Goal: Task Accomplishment & Management: Complete application form

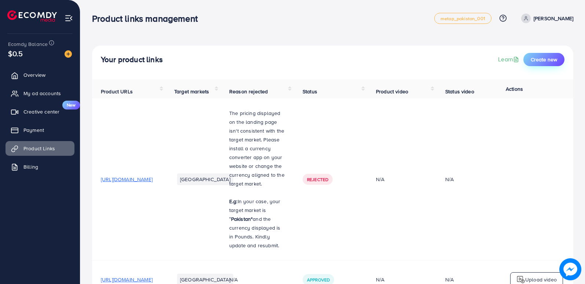
click at [544, 61] on span "Create new" at bounding box center [544, 59] width 26 height 7
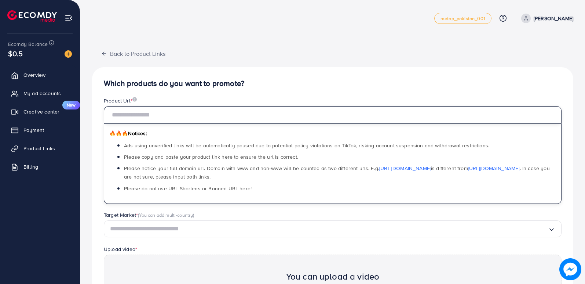
click at [175, 116] on input "text" at bounding box center [333, 115] width 458 height 18
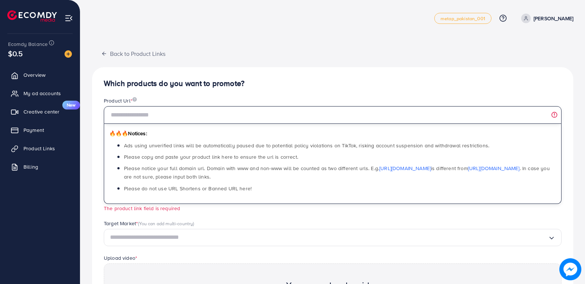
type input "*"
paste input "**********"
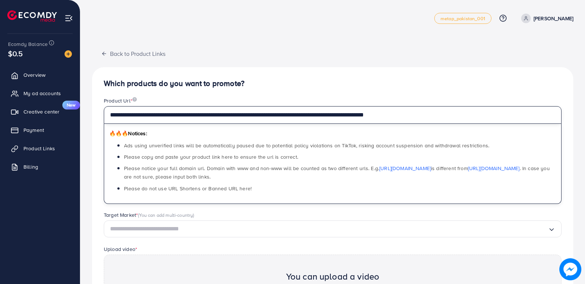
type input "**********"
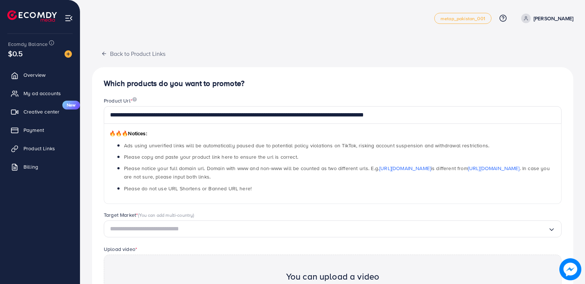
click at [309, 88] on div "**********" at bounding box center [332, 229] width 481 height 325
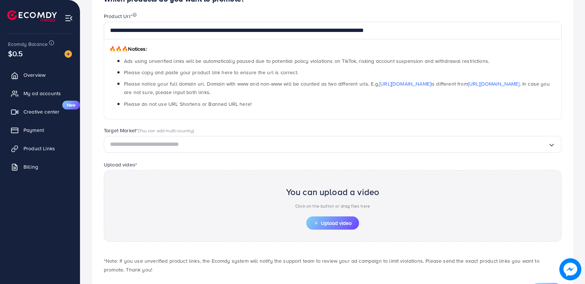
scroll to position [83, 0]
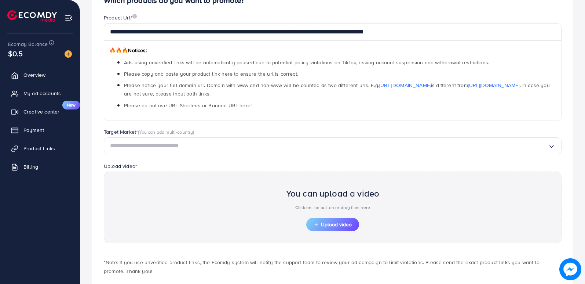
click at [389, 144] on input "Search for option" at bounding box center [329, 145] width 438 height 11
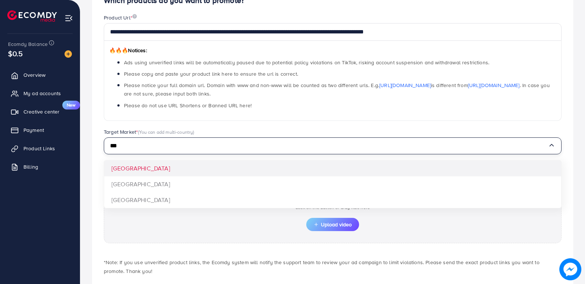
type input "***"
click at [300, 163] on div "**********" at bounding box center [332, 146] width 481 height 325
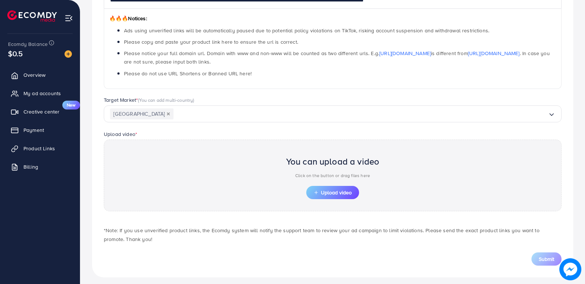
scroll to position [118, 0]
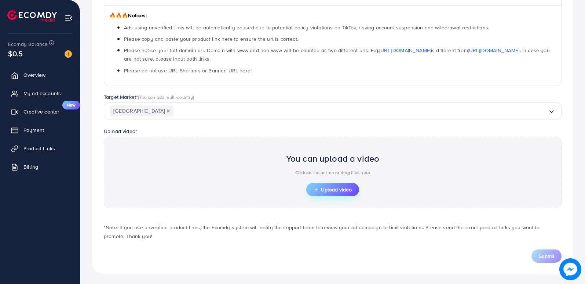
click at [329, 187] on span "Upload video" at bounding box center [333, 189] width 38 height 5
click at [336, 188] on span "Upload video" at bounding box center [333, 189] width 38 height 5
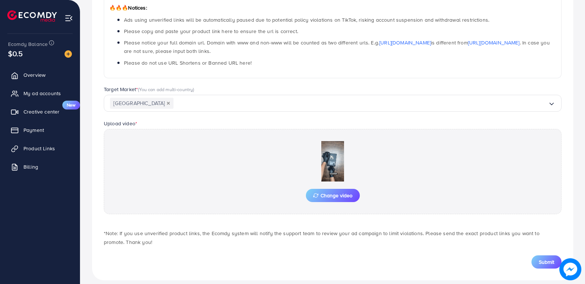
scroll to position [134, 0]
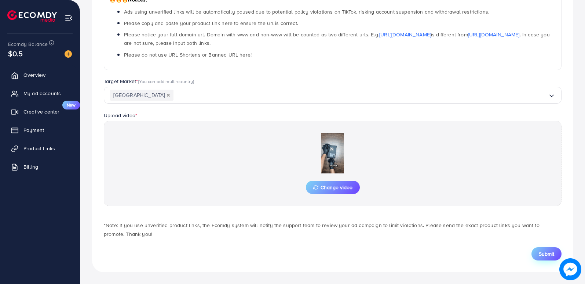
click at [553, 255] on span "Submit" at bounding box center [546, 253] width 15 height 7
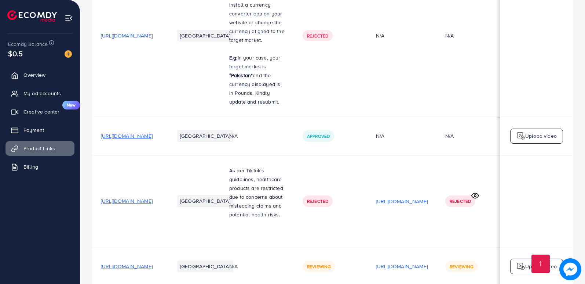
scroll to position [197, 0]
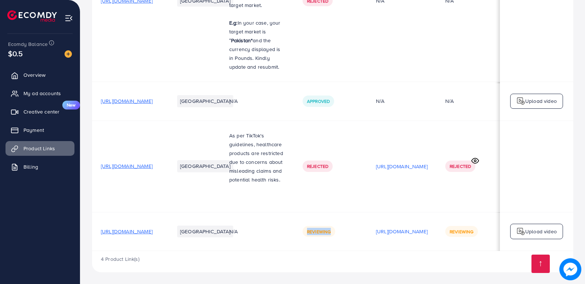
drag, startPoint x: 348, startPoint y: 248, endPoint x: 398, endPoint y: 248, distance: 50.3
click at [367, 248] on td "Reviewing" at bounding box center [330, 231] width 73 height 39
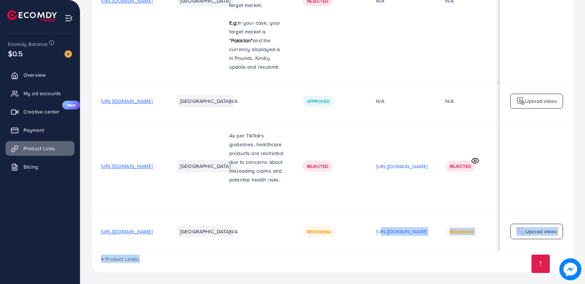
drag, startPoint x: 401, startPoint y: 251, endPoint x: 427, endPoint y: 247, distance: 26.3
click at [427, 247] on div "Product URLs Target markets Reason rejected Status Product video Status video A…" at bounding box center [332, 86] width 481 height 371
click at [437, 243] on td "[URL][DOMAIN_NAME]" at bounding box center [401, 231] width 69 height 39
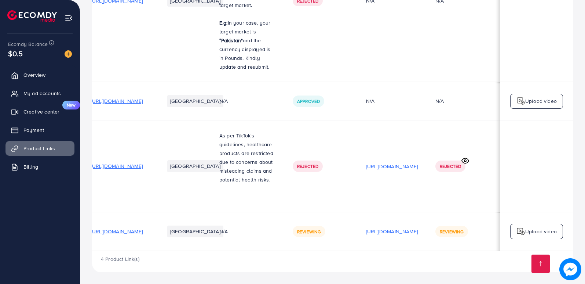
scroll to position [0, 98]
click at [394, 227] on p "[URL][DOMAIN_NAME]" at bounding box center [392, 231] width 52 height 9
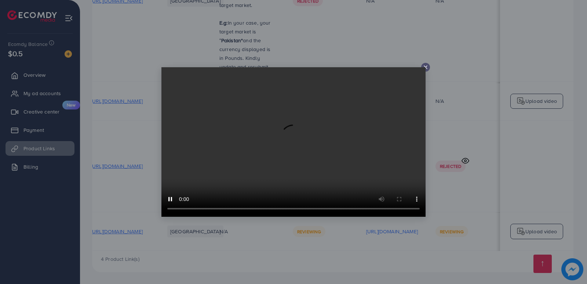
click at [426, 65] on icon at bounding box center [426, 67] width 6 height 6
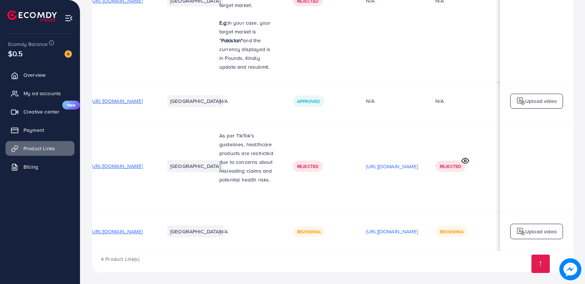
click at [437, 266] on div "4 Product Link(s)" at bounding box center [332, 261] width 481 height 21
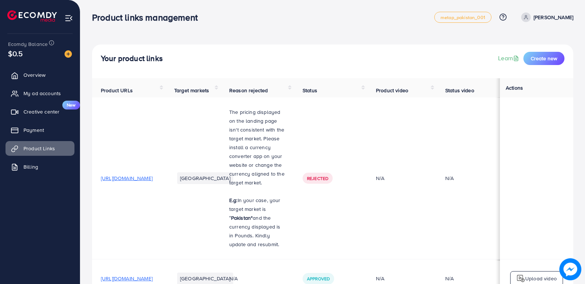
scroll to position [0, 0]
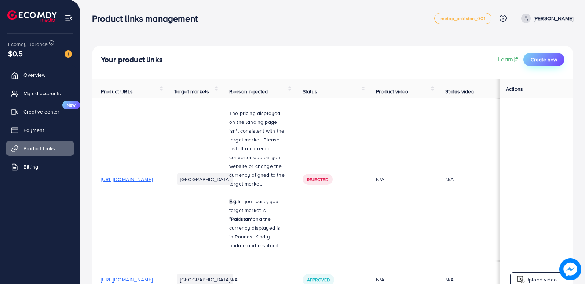
click at [538, 56] on span "Create new" at bounding box center [544, 59] width 26 height 7
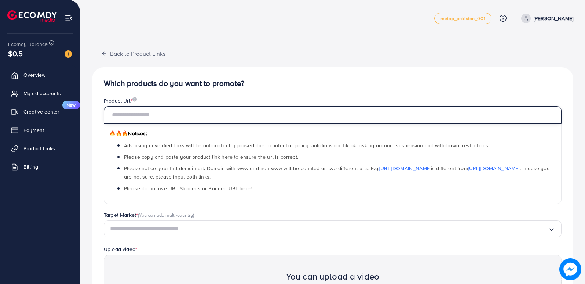
click at [391, 118] on input "text" at bounding box center [333, 115] width 458 height 18
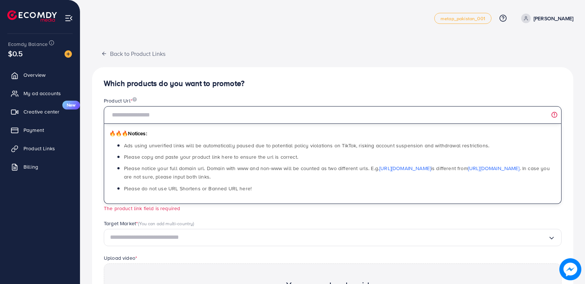
click at [240, 112] on input "text" at bounding box center [333, 115] width 458 height 18
paste input "**********"
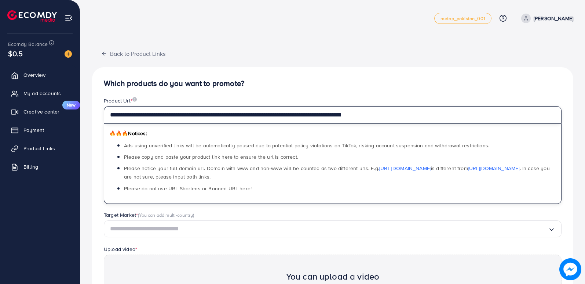
type input "**********"
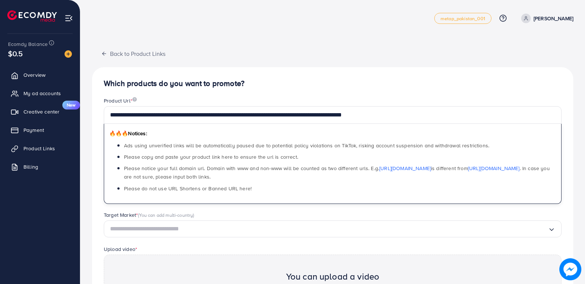
click at [445, 68] on div "**********" at bounding box center [332, 229] width 481 height 325
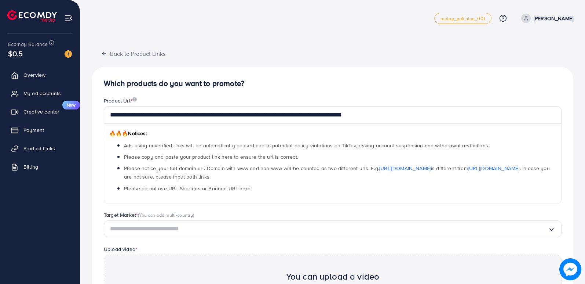
scroll to position [120, 0]
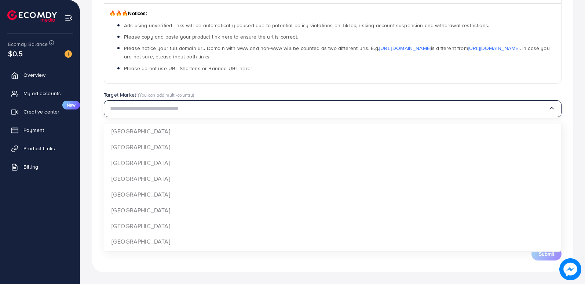
click at [265, 105] on input "Search for option" at bounding box center [329, 108] width 438 height 11
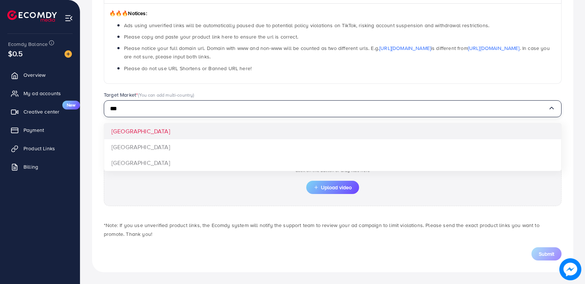
type input "***"
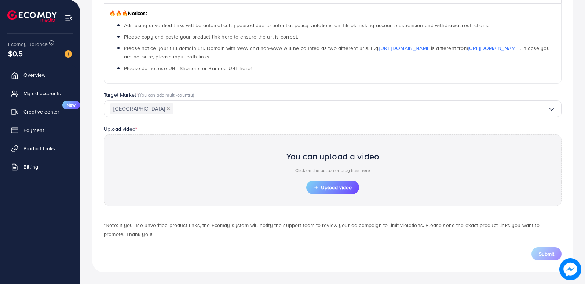
click at [226, 125] on div "**********" at bounding box center [332, 109] width 481 height 325
click at [337, 182] on button "Upload video" at bounding box center [332, 187] width 53 height 13
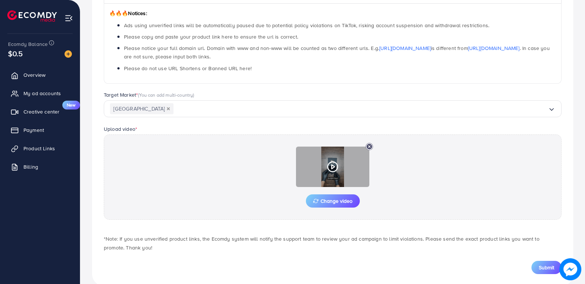
click at [330, 166] on icon at bounding box center [333, 167] width 12 height 12
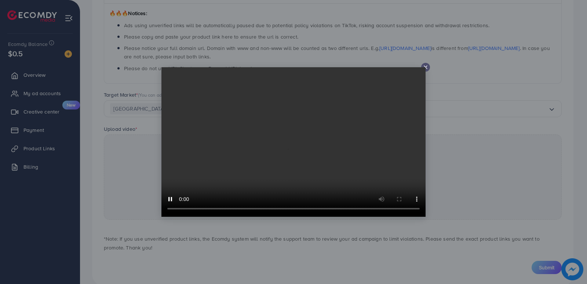
click at [429, 66] on div at bounding box center [425, 67] width 9 height 9
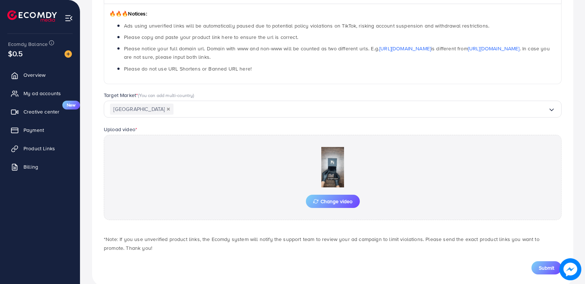
scroll to position [134, 0]
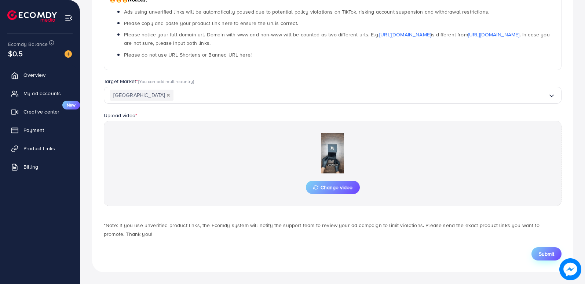
click at [548, 248] on button "Submit" at bounding box center [547, 253] width 30 height 13
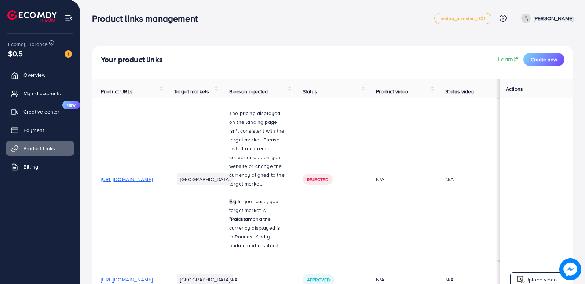
scroll to position [248, 0]
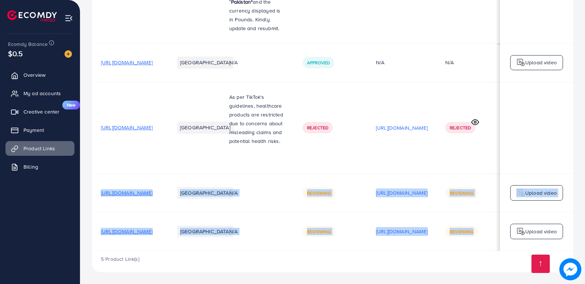
drag, startPoint x: 585, startPoint y: 204, endPoint x: 587, endPoint y: 123, distance: 81.8
click at [574, 125] on div "Your product links Learn Create new Product URLs Target markets Reason rejected…" at bounding box center [332, 33] width 505 height 500
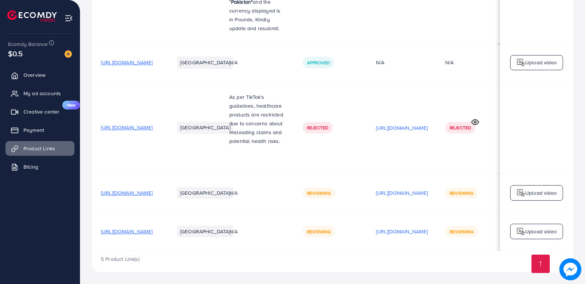
scroll to position [0, 0]
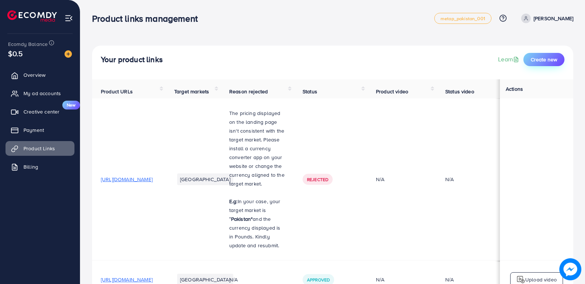
click at [545, 61] on span "Create new" at bounding box center [544, 59] width 26 height 7
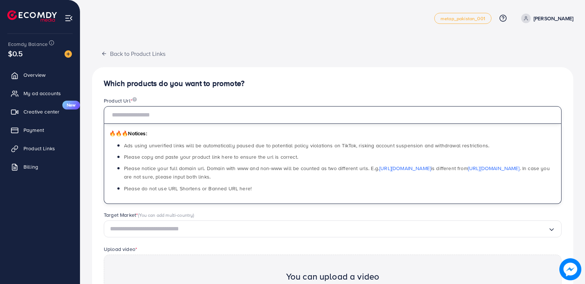
click at [309, 120] on input "text" at bounding box center [333, 115] width 458 height 18
paste input "**********"
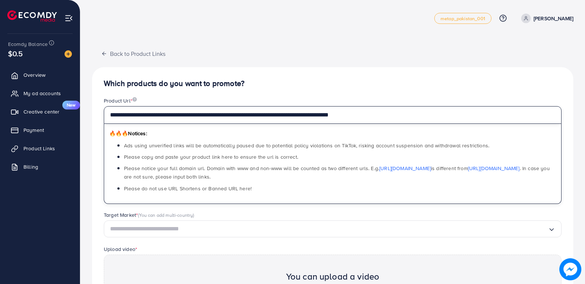
type input "**********"
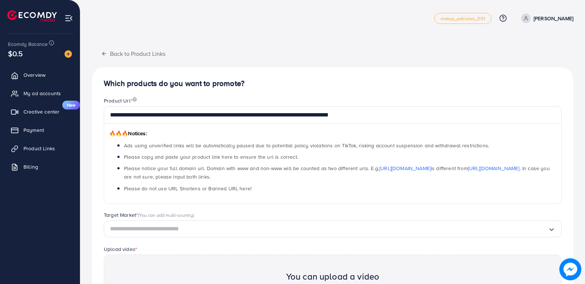
click at [574, 61] on div "**********" at bounding box center [332, 202] width 505 height 404
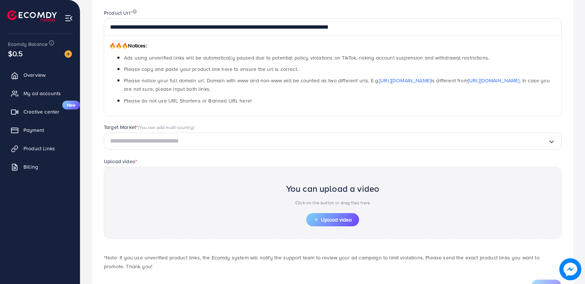
scroll to position [85, 0]
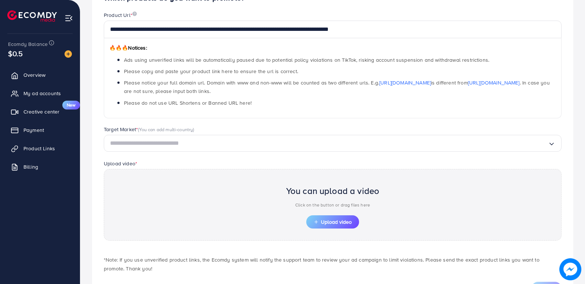
click at [320, 149] on div "Target Market * (You can add multi-country) Loading..." at bounding box center [333, 142] width 470 height 34
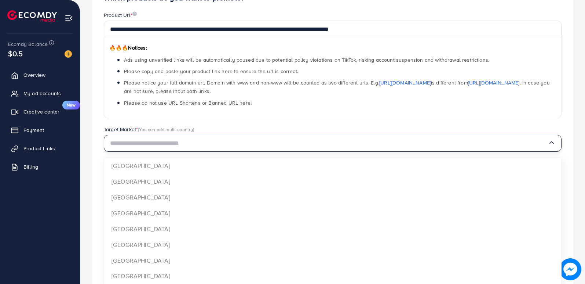
click at [321, 145] on input "Search for option" at bounding box center [329, 143] width 438 height 11
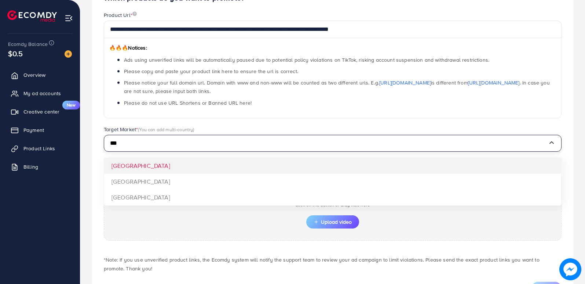
type input "***"
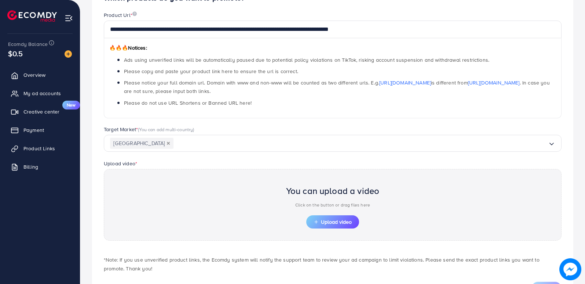
click at [275, 164] on div "**********" at bounding box center [332, 144] width 481 height 325
click at [321, 224] on span "Upload video" at bounding box center [333, 221] width 38 height 5
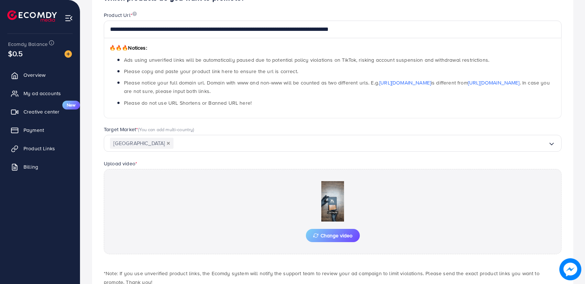
scroll to position [134, 0]
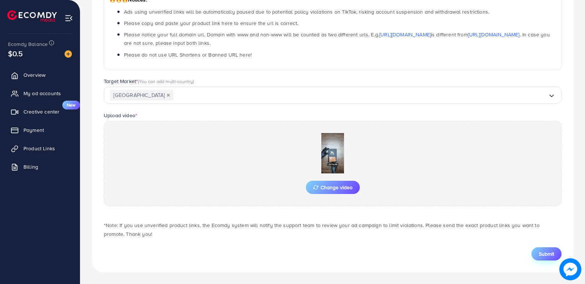
click at [550, 251] on span "Submit" at bounding box center [546, 253] width 15 height 7
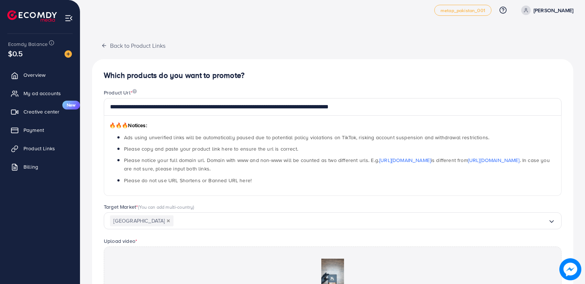
scroll to position [9, 0]
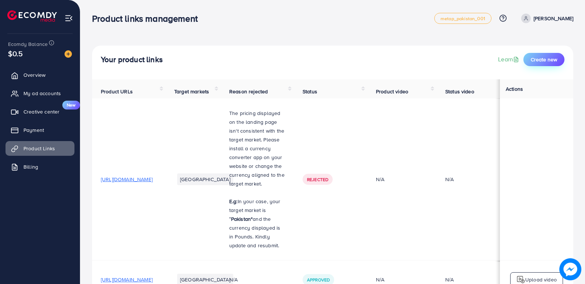
click at [559, 60] on button "Create new" at bounding box center [544, 59] width 41 height 13
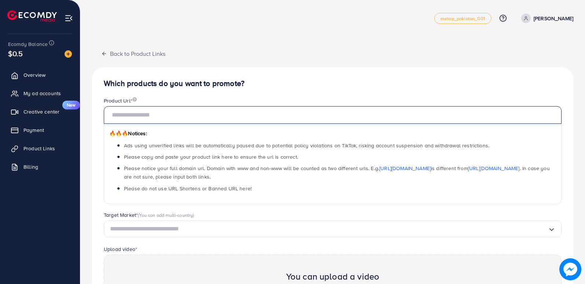
click at [218, 117] on input "text" at bounding box center [333, 115] width 458 height 18
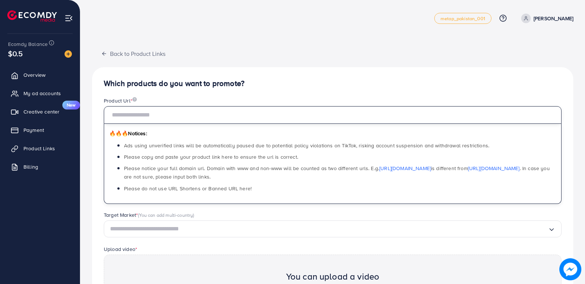
paste input "**********"
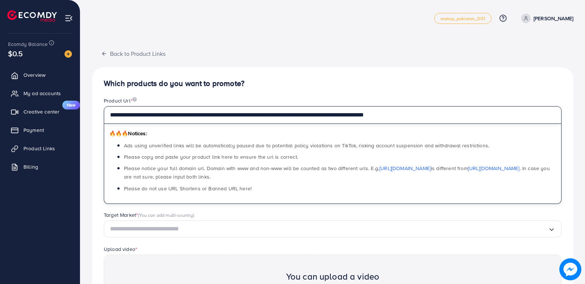
type input "**********"
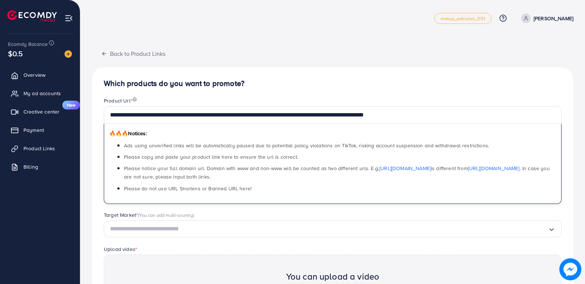
click at [563, 64] on div "**********" at bounding box center [332, 218] width 481 height 346
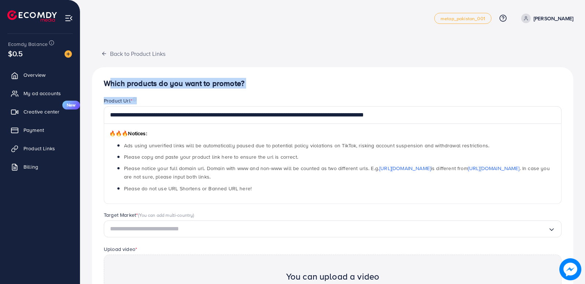
drag, startPoint x: 580, startPoint y: 61, endPoint x: 587, endPoint y: 106, distance: 45.6
click at [585, 106] on html "**********" at bounding box center [292, 142] width 585 height 284
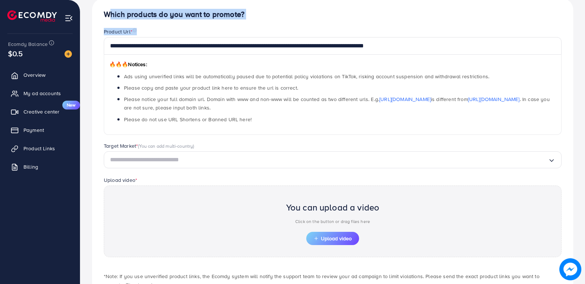
scroll to position [82, 0]
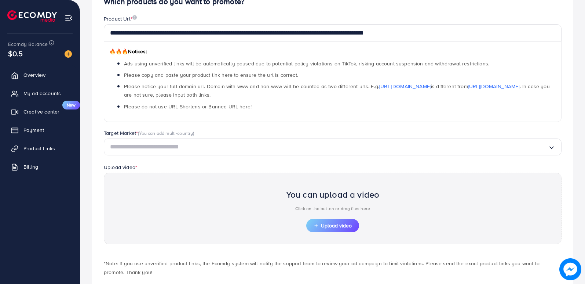
click at [340, 128] on div "**********" at bounding box center [333, 72] width 470 height 114
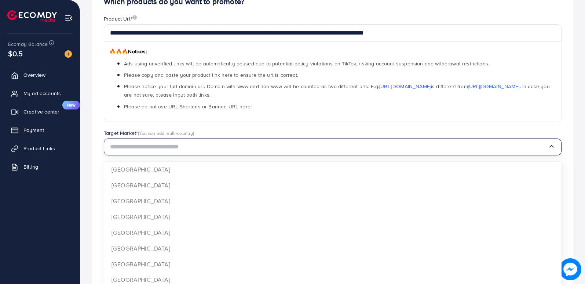
click at [327, 146] on input "Search for option" at bounding box center [329, 146] width 438 height 11
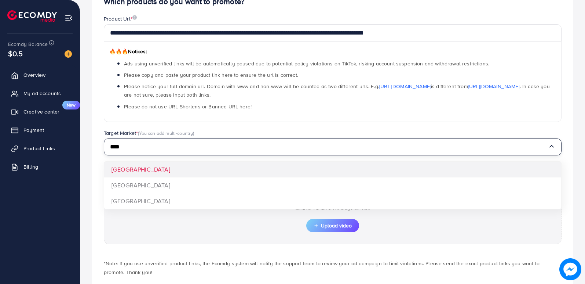
type input "****"
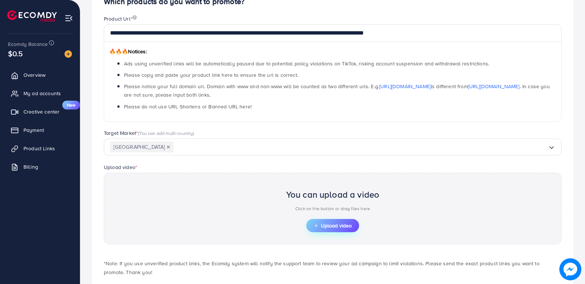
click at [341, 223] on span "Upload video" at bounding box center [333, 225] width 38 height 5
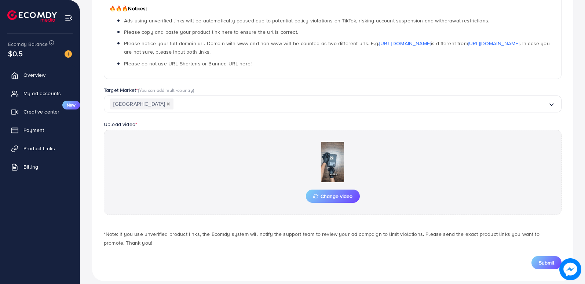
scroll to position [134, 0]
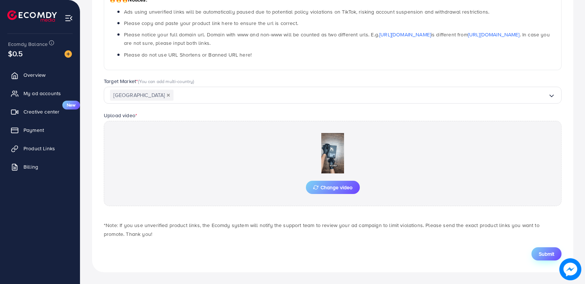
click at [554, 247] on button "Submit" at bounding box center [547, 253] width 30 height 13
click at [553, 249] on button "Submit" at bounding box center [547, 253] width 30 height 13
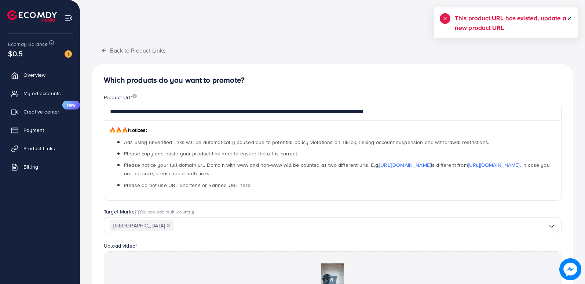
scroll to position [0, 0]
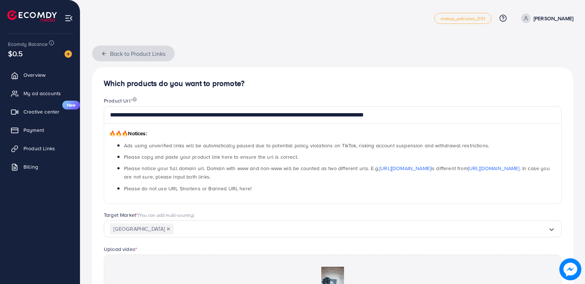
click at [100, 55] on button "Back to Product Links" at bounding box center [133, 53] width 83 height 16
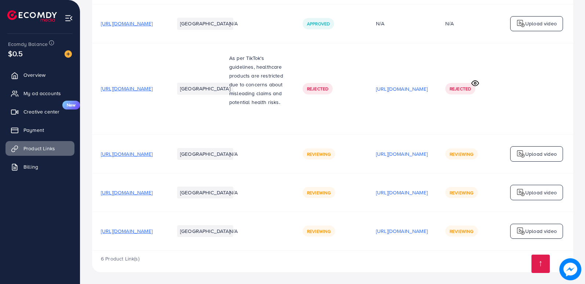
scroll to position [305, 0]
click at [541, 226] on p "Upload video" at bounding box center [541, 230] width 32 height 9
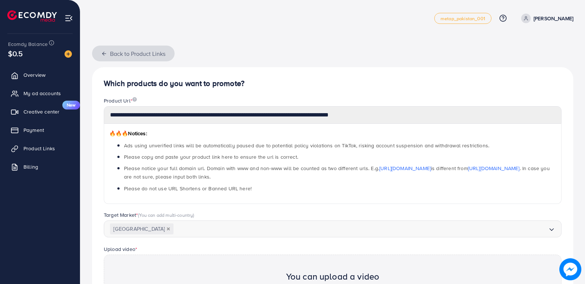
click at [147, 50] on button "Back to Product Links" at bounding box center [133, 53] width 83 height 16
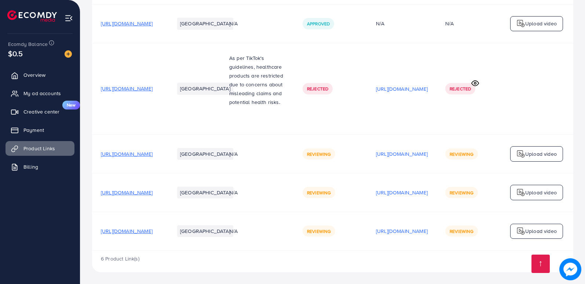
scroll to position [305, 0]
click at [548, 149] on p "Upload video" at bounding box center [541, 153] width 32 height 9
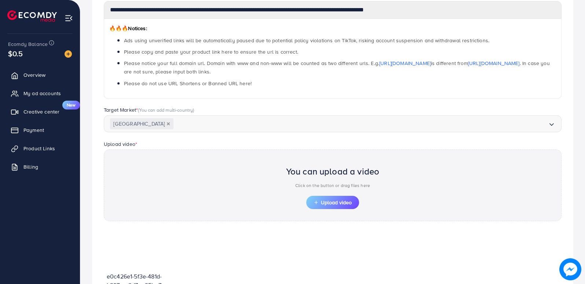
scroll to position [103, 0]
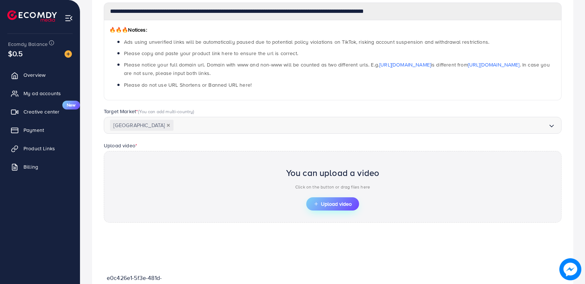
click at [335, 197] on button "Upload video" at bounding box center [332, 203] width 53 height 13
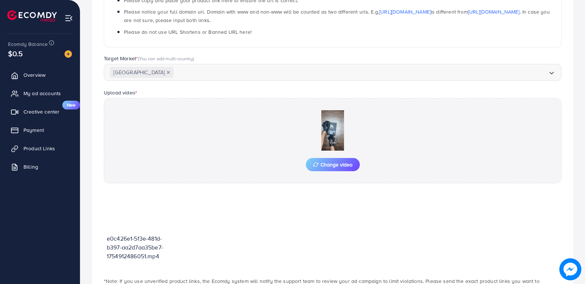
scroll to position [212, 0]
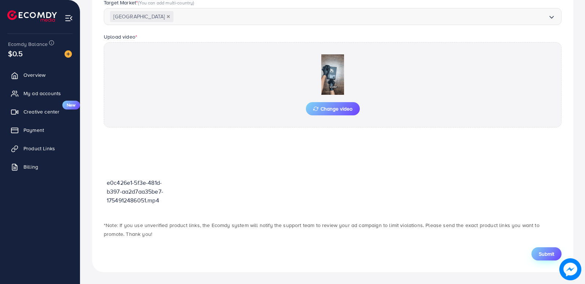
click at [539, 253] on span "Submit" at bounding box center [546, 253] width 15 height 7
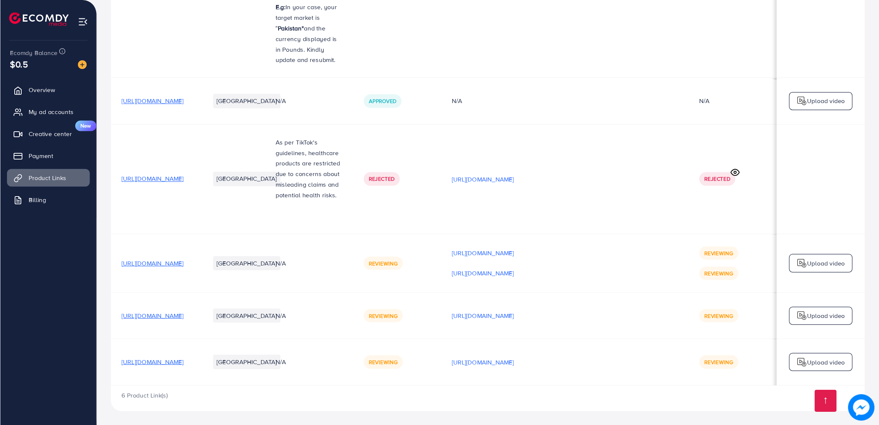
scroll to position [162, 0]
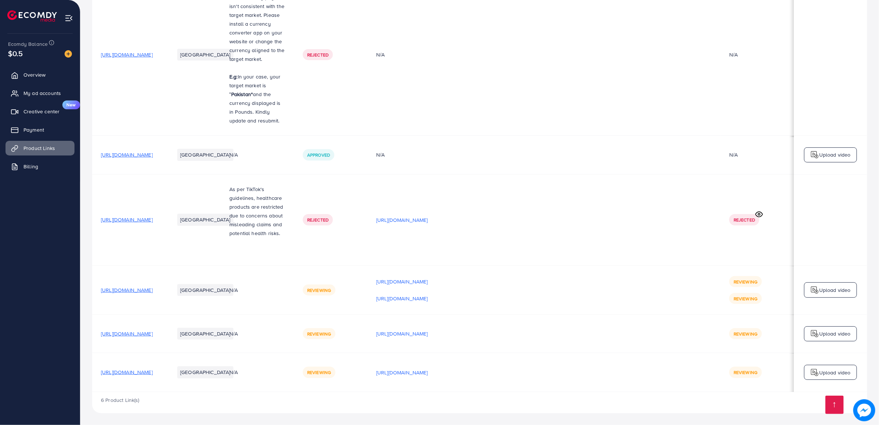
drag, startPoint x: 577, startPoint y: 0, endPoint x: 611, endPoint y: 99, distance: 104.8
click at [585, 99] on td "N/A" at bounding box center [543, 55] width 353 height 162
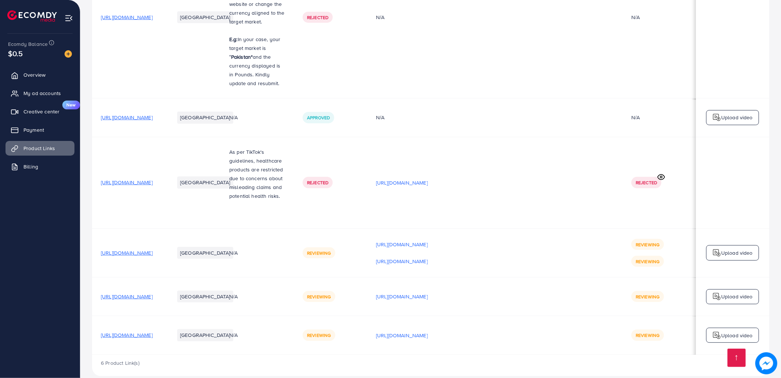
drag, startPoint x: 866, startPoint y: 0, endPoint x: 663, endPoint y: 179, distance: 270.1
click at [585, 179] on tbody "https://beautybopp.com/products/set-of-5-furniture-lifter-moving-tool-imported …" at bounding box center [430, 146] width 677 height 418
click at [585, 179] on icon at bounding box center [662, 177] width 8 height 8
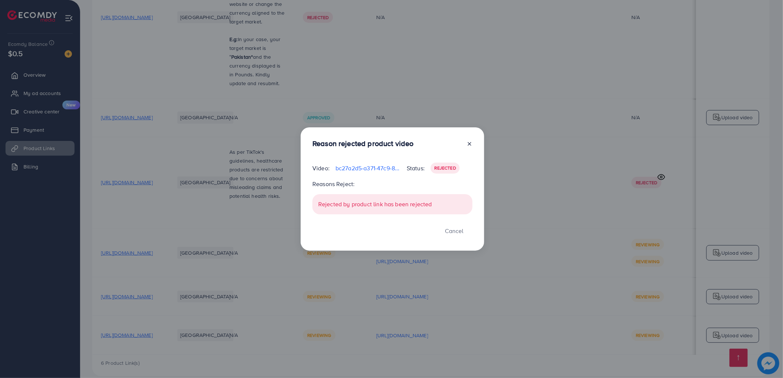
click at [468, 143] on icon at bounding box center [469, 144] width 6 height 6
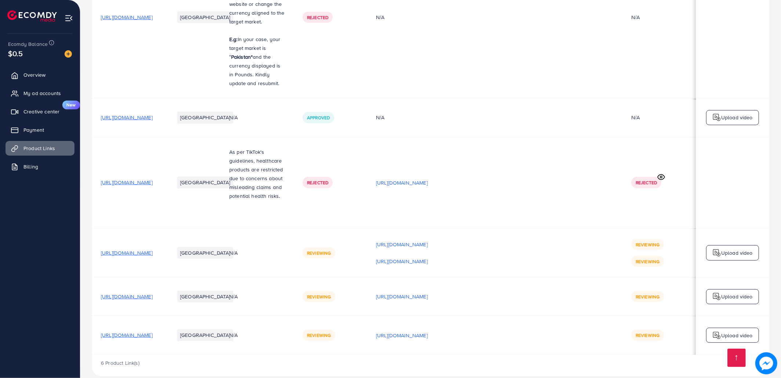
scroll to position [209, 0]
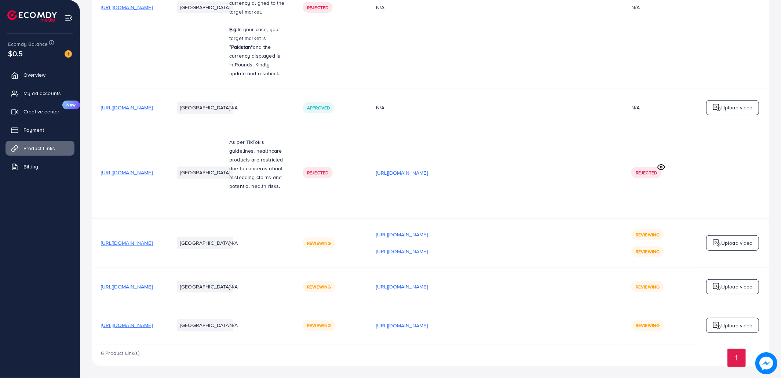
scroll to position [209, 0]
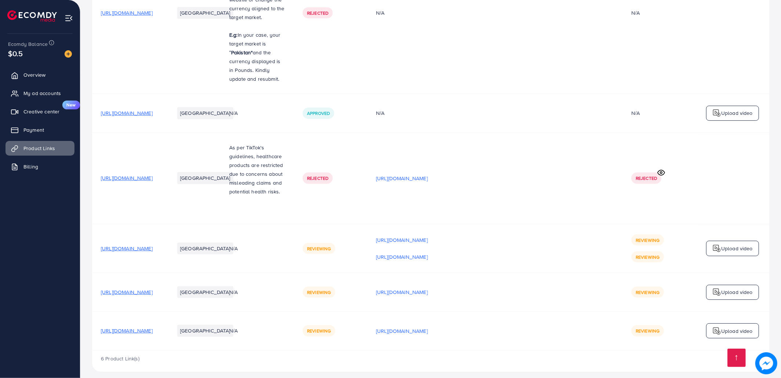
scroll to position [209, 0]
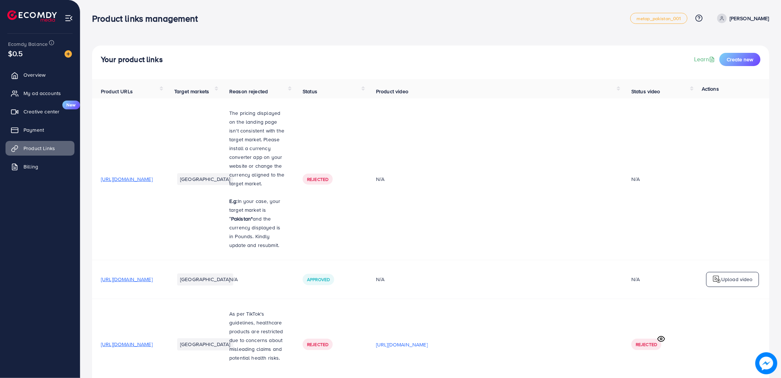
drag, startPoint x: 780, startPoint y: 186, endPoint x: 782, endPoint y: 215, distance: 28.7
click at [781, 215] on html "Product links management metap_pakistan_001 Help Center Contact Support Plans a…" at bounding box center [390, 189] width 781 height 378
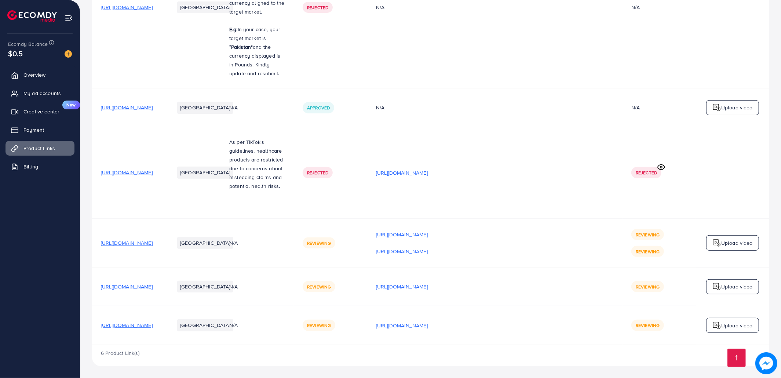
scroll to position [209, 0]
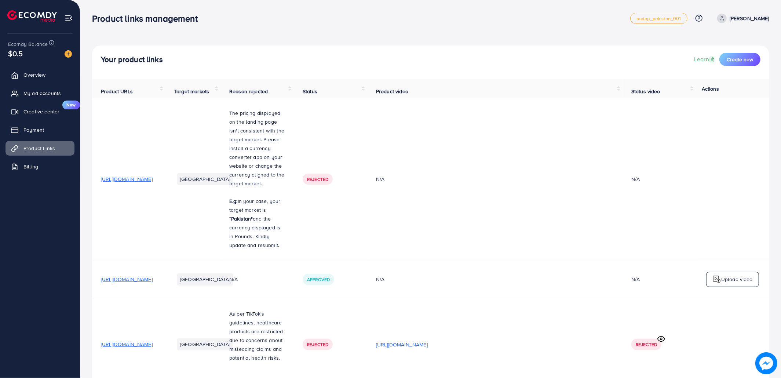
drag, startPoint x: 778, startPoint y: 185, endPoint x: 777, endPoint y: 236, distance: 50.7
click at [777, 236] on div "Your product links Learn Create new Product URLs Target markets Reason rejected…" at bounding box center [430, 275] width 701 height 550
drag, startPoint x: 777, startPoint y: 236, endPoint x: 782, endPoint y: 227, distance: 10.0
click at [781, 227] on html "Product links management metap_pakistan_001 Help Center Contact Support Plans a…" at bounding box center [390, 189] width 781 height 378
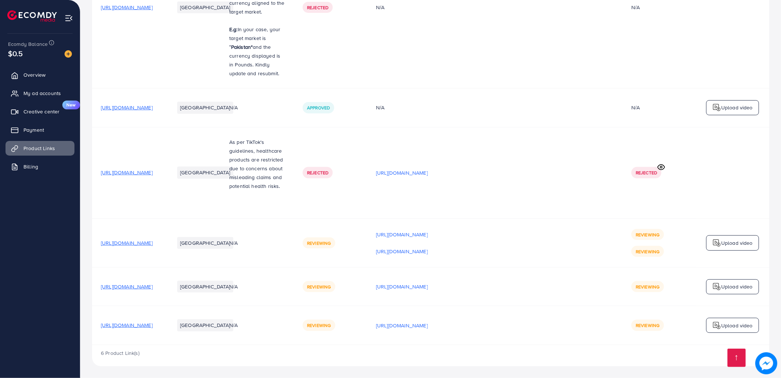
scroll to position [209, 0]
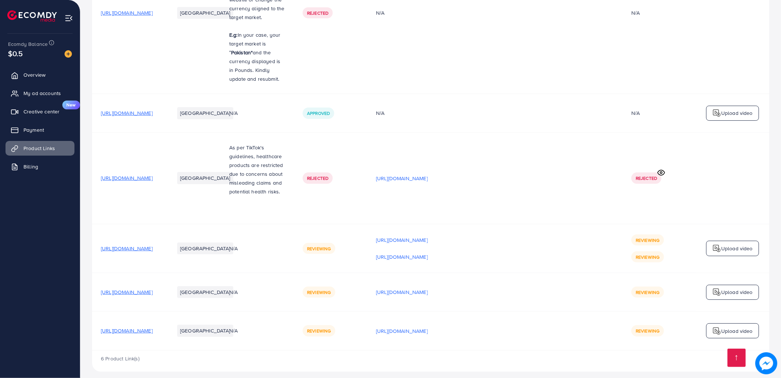
scroll to position [209, 0]
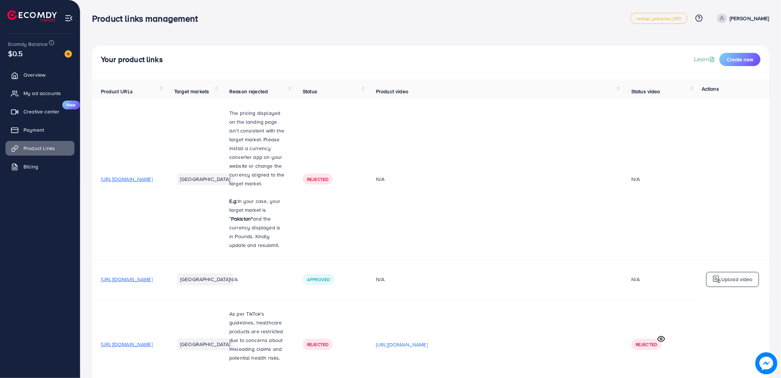
drag, startPoint x: 781, startPoint y: 105, endPoint x: 782, endPoint y: 215, distance: 110.1
click at [781, 215] on html "Product links management metap_pakistan_001 Help Center Contact Support Plans a…" at bounding box center [390, 189] width 781 height 378
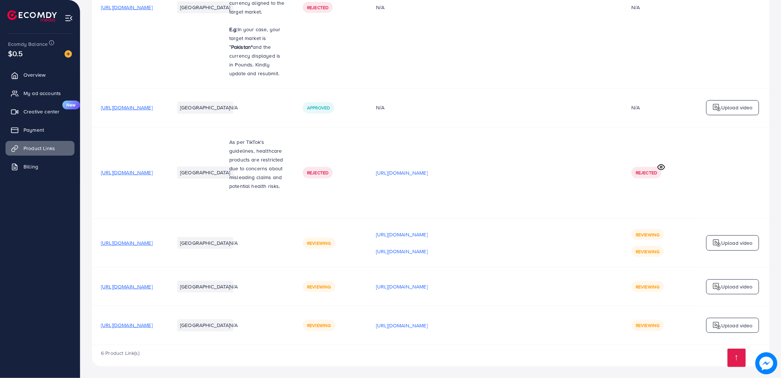
scroll to position [209, 0]
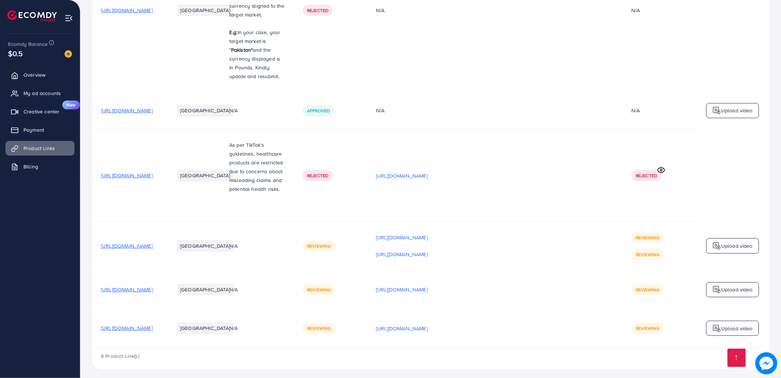
scroll to position [209, 0]
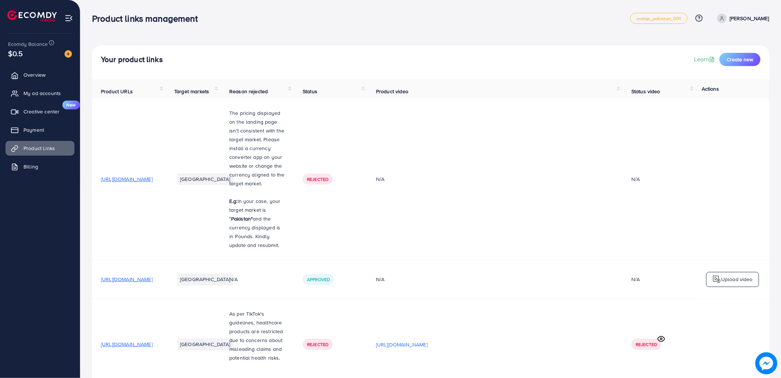
drag, startPoint x: 780, startPoint y: 167, endPoint x: 782, endPoint y: 278, distance: 110.5
click at [781, 278] on html "Product links management metap_pakistan_001 Help Center Contact Support Plans a…" at bounding box center [390, 189] width 781 height 378
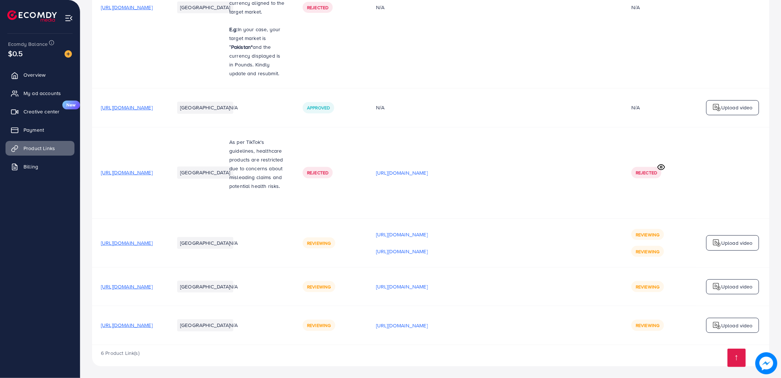
click at [328, 170] on span "Rejected" at bounding box center [317, 173] width 21 height 6
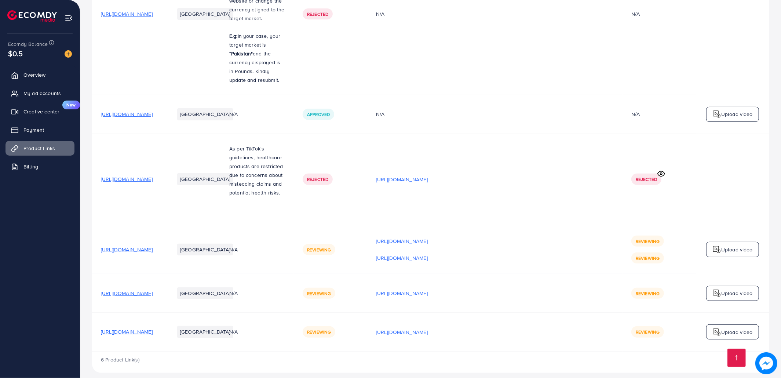
scroll to position [209, 0]
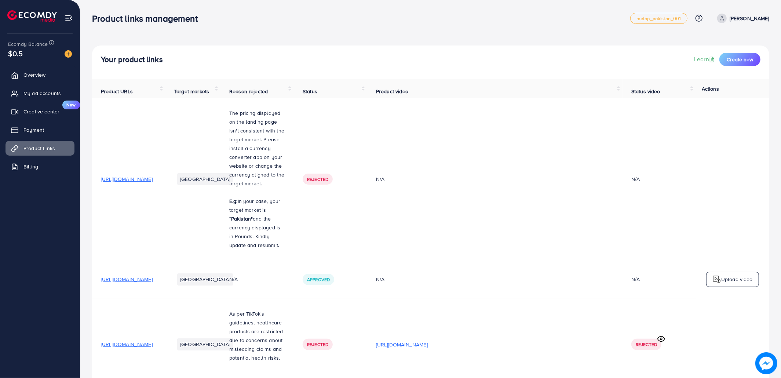
scroll to position [209, 0]
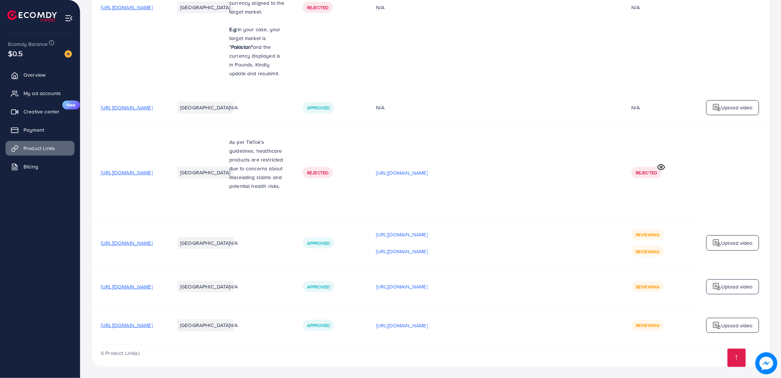
scroll to position [209, 0]
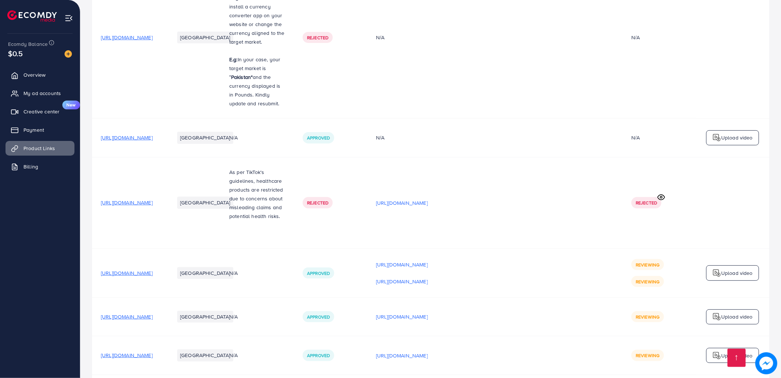
scroll to position [202, 0]
